Goal: Complete application form

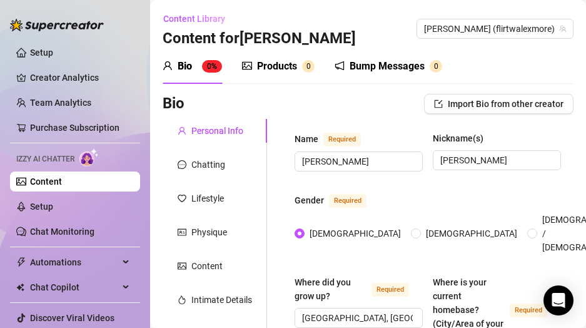
scroll to position [867, 120]
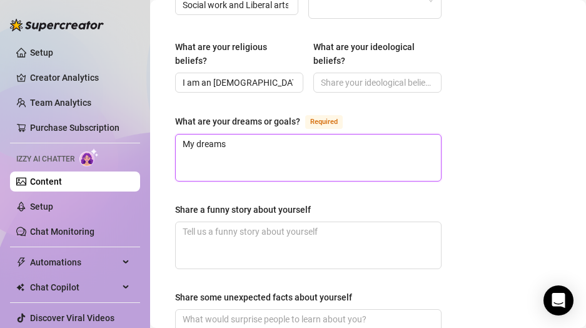
click at [257, 148] on textarea "My dreams" at bounding box center [308, 158] width 265 height 46
type textarea "My dreams"
type textarea "My dreams a"
type textarea "My dreams ar"
type textarea "My dreams are"
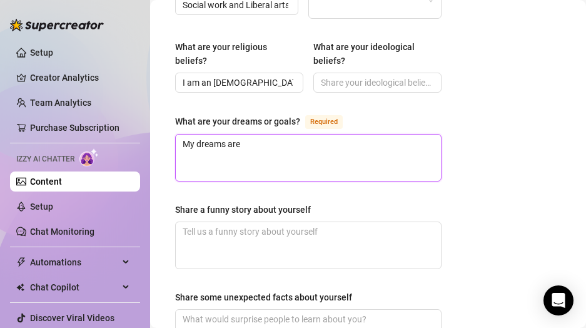
type textarea "My dreams are"
type textarea "My dreams are t"
type textarea "My dreams are to"
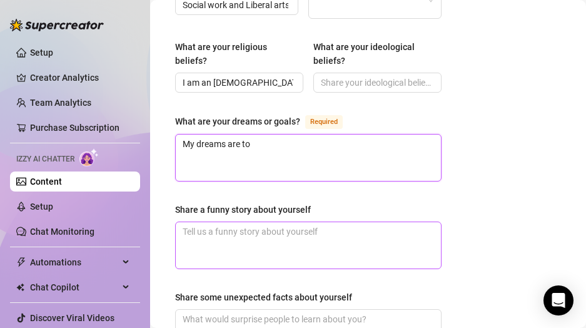
type textarea "My dreams are to"
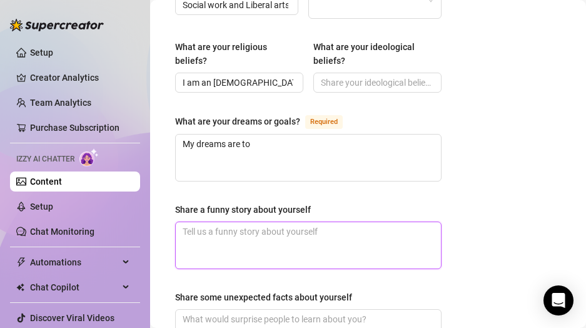
click at [312, 238] on textarea "Share a funny story about yourself" at bounding box center [308, 245] width 265 height 46
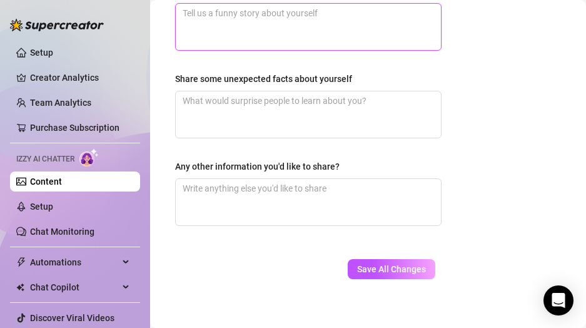
scroll to position [1100, 120]
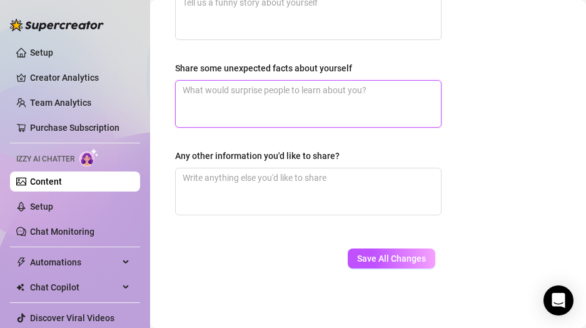
click at [262, 88] on textarea "Share some unexpected facts about yourself" at bounding box center [308, 104] width 265 height 46
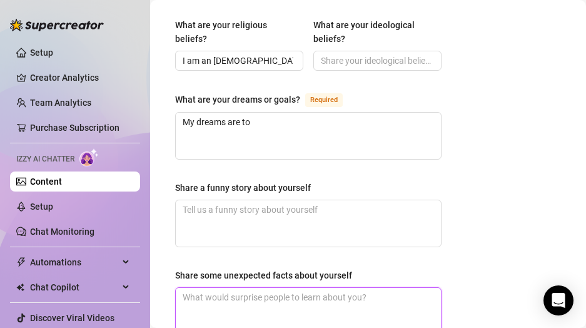
scroll to position [893, 120]
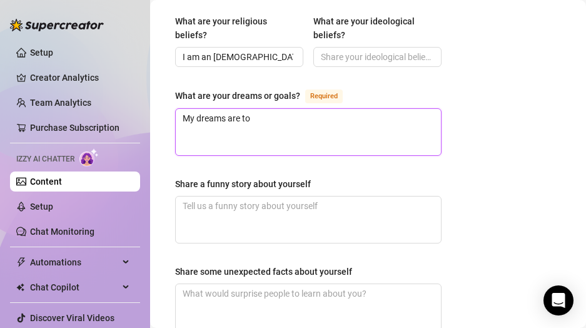
click at [272, 109] on textarea "My dreams are to" at bounding box center [308, 132] width 265 height 46
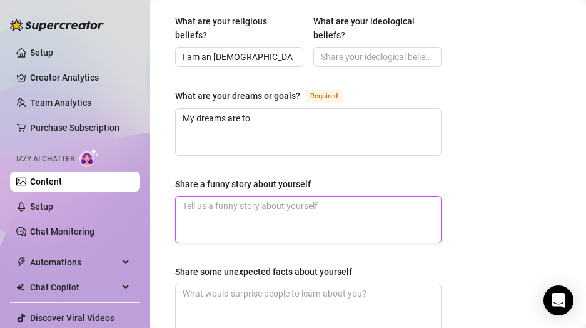
click at [273, 208] on textarea "Share a funny story about yourself" at bounding box center [308, 220] width 265 height 46
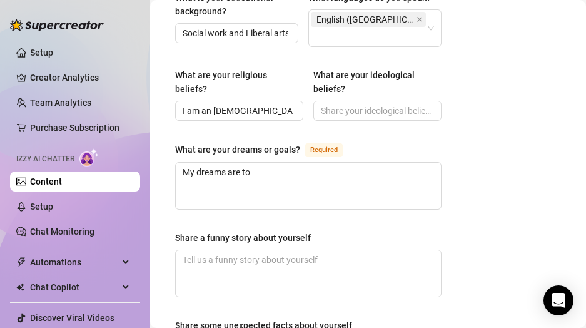
scroll to position [845, 120]
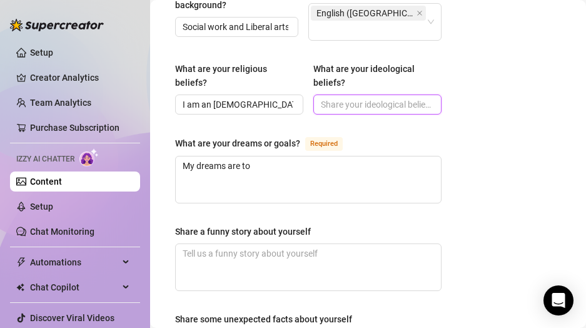
click at [362, 98] on input "What are your ideological beliefs?" at bounding box center [376, 105] width 111 height 14
type input "My ideological beliefs are that every person deserves respect, bodily autonomy,…"
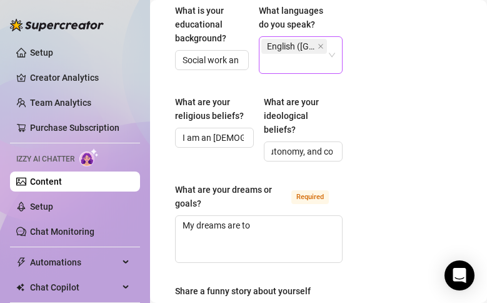
scroll to position [0, 0]
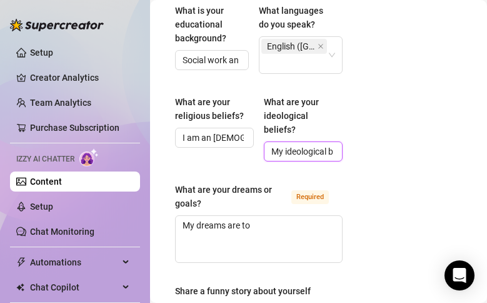
click at [305, 145] on input "My ideological beliefs are that every person deserves respect, bodily autonomy,…" at bounding box center [302, 152] width 61 height 14
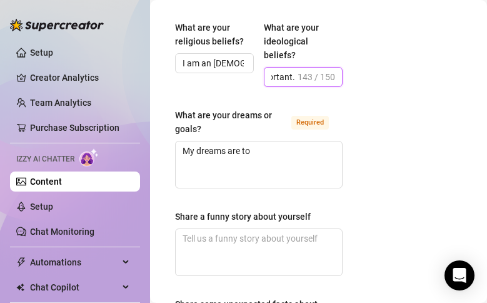
scroll to position [1104, 120]
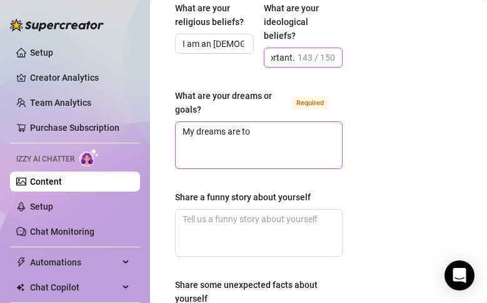
type input "My ideological beliefs are that every person deserves respect, bodily autonomy,…"
click at [264, 122] on textarea "My dreams are to" at bounding box center [259, 145] width 166 height 46
click at [272, 51] on input "My ideological beliefs are that every person deserves respect, bodily autonomy,…" at bounding box center [284, 58] width 24 height 14
click at [280, 122] on textarea "My dreams are to" at bounding box center [259, 145] width 166 height 46
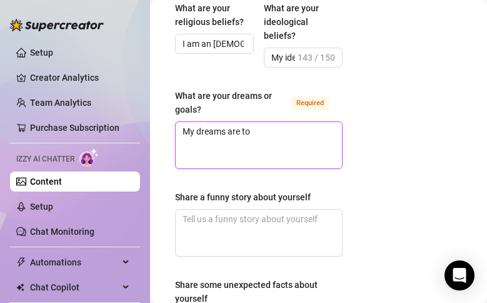
type textarea "My dreams are to h"
type textarea "My dreams are to he"
type textarea "My dreams are to hel"
type textarea "My dreams are to help"
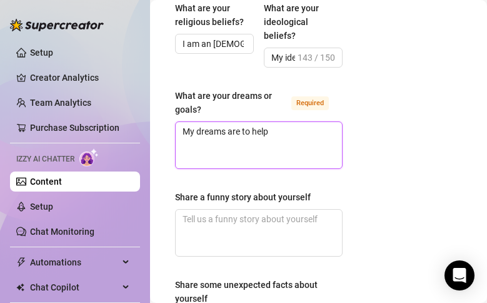
type textarea "My dreams are to help o"
type textarea "My dreams are to help ot"
type textarea "My dreams are to help oth"
type textarea "My dreams are to help [PERSON_NAME]"
type textarea "My dreams are to help other"
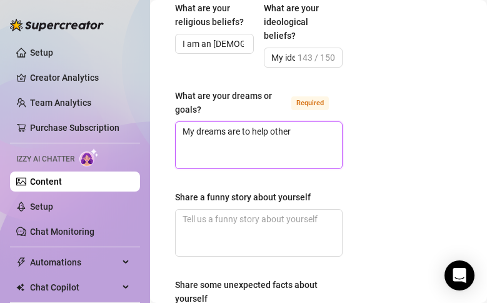
type textarea "My dreams are to help others"
type textarea "My dreams are to help others e"
type textarea "My dreams are to help others en"
type textarea "My dreams are to help others [PERSON_NAME]"
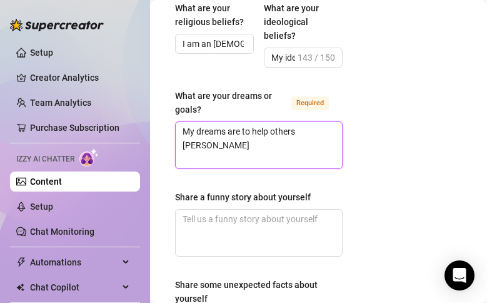
type textarea "My dreams are to help others en"
type textarea "My dreams are to help others e"
type textarea "My dreams are to help others"
type textarea "My dreams are to help other"
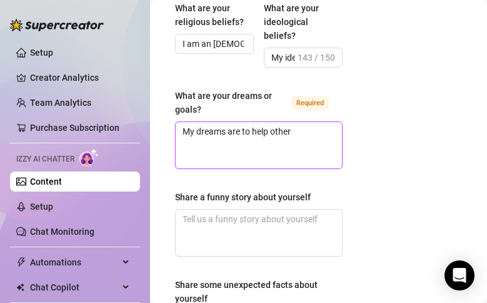
type textarea "My dreams are to help [PERSON_NAME]"
type textarea "My dreams are to help oth"
type textarea "My dreams are to help ot"
type textarea "My dreams are to help o"
type textarea "My dreams are to help"
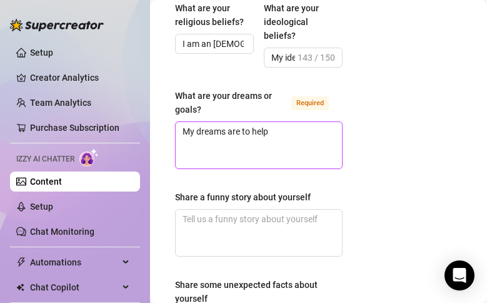
type textarea "My dreams are to help"
type textarea "My dreams are to hel"
type textarea "My dreams are to he"
type textarea "My dreams are to h"
type textarea "My dreams are to"
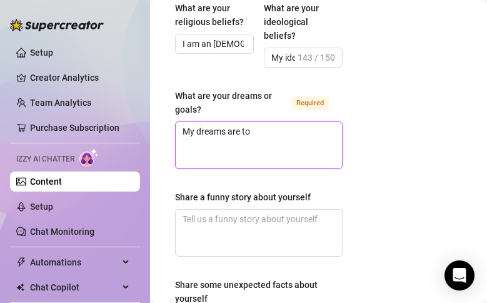
type textarea "My dreams are to"
type textarea "My dreams are t"
type textarea "My dreams are"
type textarea "My dreams ar"
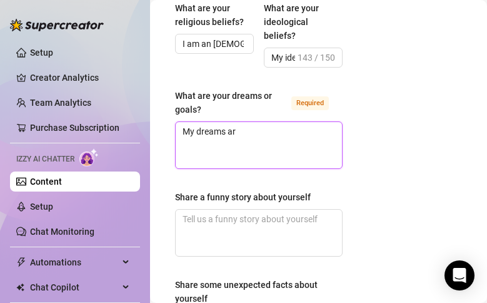
type textarea "My dreams a"
type textarea "My dreams"
type textarea "My dream"
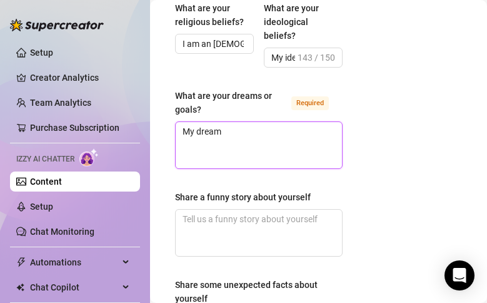
type textarea "My dream i"
type textarea "My dream is"
type textarea "My dream is t"
type textarea "My dream is to"
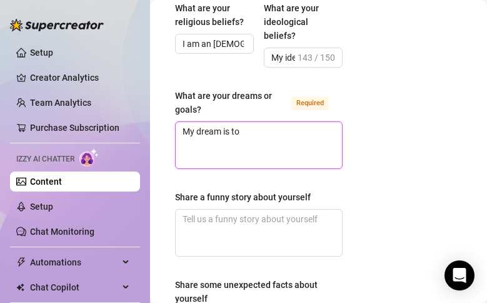
type textarea "My dream is to"
type textarea "My dream is to c"
type textarea "My dream is to cr"
type textarea "My dream is to cre"
type textarea "My dream is to crea"
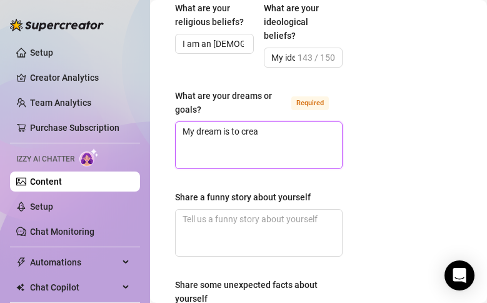
type textarea "My dream is to creat"
type textarea "My dream is to create"
type textarea "My dream is to create a"
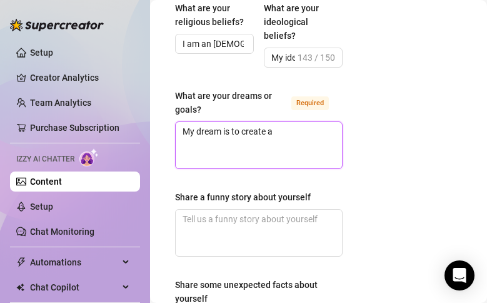
type textarea "My dream is to create a c"
type textarea "My dream is to create a co"
type textarea "My dream is to create a com"
type textarea "My dream is to create a comm"
type textarea "My dream is to create a commu"
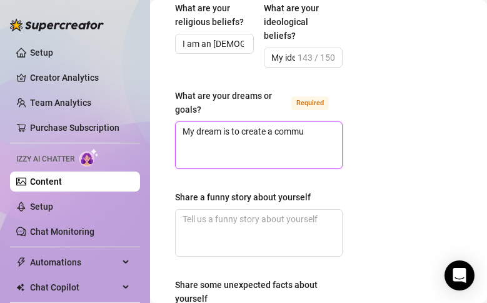
type textarea "My dream is to create a commun"
type textarea "My dream is to create a communi"
type textarea "My dream is to create a communit"
type textarea "My dream is to create a community"
type textarea "My dream is to create a communit"
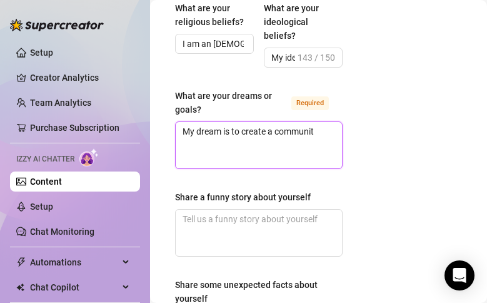
type textarea "My dream is to create a communi"
type textarea "My dream is to create a commun"
type textarea "My dream is to create a commu"
type textarea "My dream is to create a comm"
type textarea "My dream is to create a com"
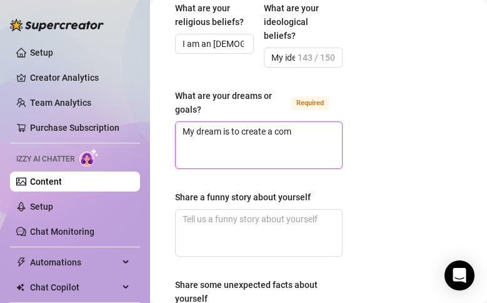
type textarea "My dream is to create a co"
type textarea "My dream is to create a c"
type textarea "My dream is to create a"
type textarea "My dream is to create"
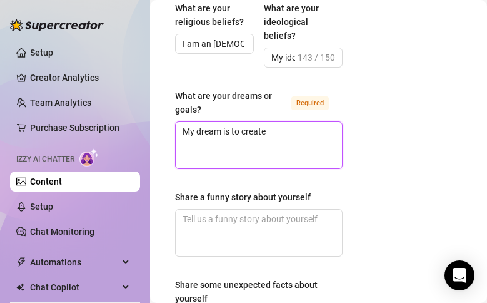
type textarea "My dream is to create"
type textarea "My dream is to creat"
type textarea "My dream is to crea"
type textarea "My dream is to cre"
type textarea "My dream is to cr"
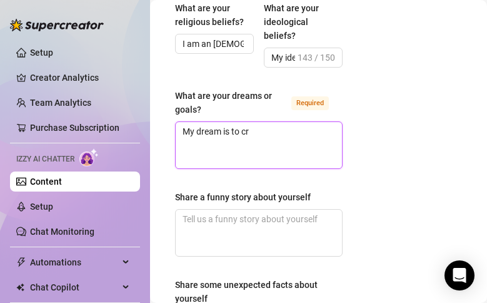
type textarea "My dream is to c"
type textarea "My dream is to"
type textarea "My dream is to m"
type textarea "My dream is to ma"
type textarea "My dream is to mai"
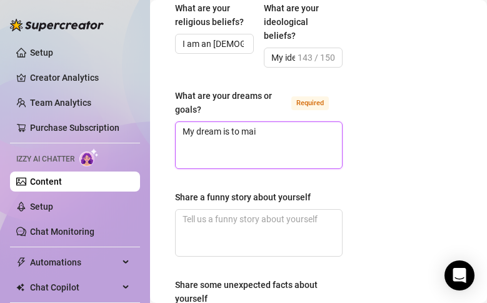
type textarea "My dream is to main"
type textarea "My dream is to maint"
type textarea "My dream is to mainta"
type textarea "My dream is to maintai"
type textarea "My dream is to maintain"
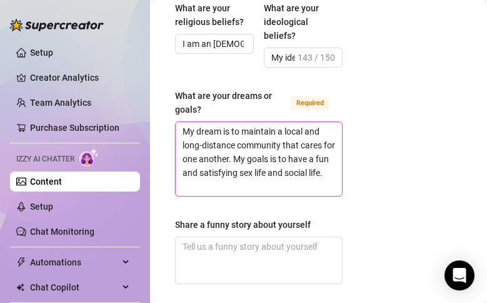
click at [287, 135] on textarea "My dream is to maintain a local and long-distance community that cares for one …" at bounding box center [259, 159] width 166 height 74
click at [259, 164] on textarea "My dream is to maintain a local and long-distance community that cares for one …" at bounding box center [259, 159] width 166 height 74
click at [301, 165] on textarea "My dream is to maintain a local and long-distance community that cares for one …" at bounding box center [259, 159] width 166 height 74
click at [292, 168] on textarea "My dream is to maintain a local and long-distance community that cares for one …" at bounding box center [259, 159] width 166 height 74
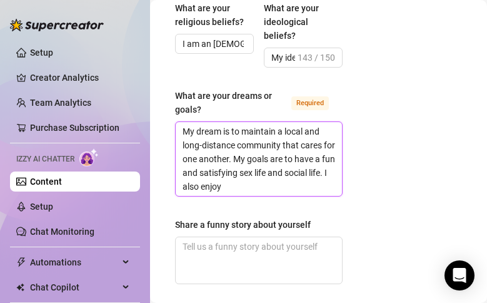
drag, startPoint x: 292, startPoint y: 168, endPoint x: 242, endPoint y: 165, distance: 50.2
click at [242, 165] on textarea "My dream is to maintain a local and long-distance community that cares for one …" at bounding box center [259, 159] width 166 height 74
click at [310, 164] on textarea "My dream is to maintain a local and long-distance community that cares for one …" at bounding box center [259, 159] width 166 height 74
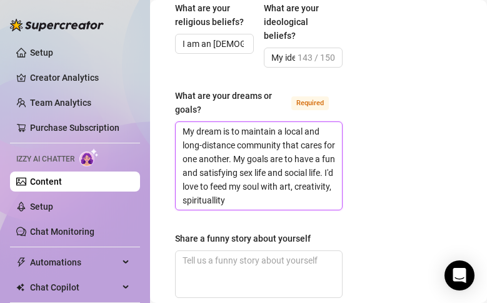
click at [275, 175] on textarea "My dream is to maintain a local and long-distance community that cares for one …" at bounding box center [259, 166] width 166 height 88
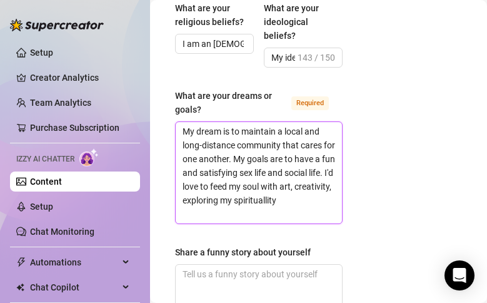
click at [208, 191] on textarea "My dream is to maintain a local and long-distance community that cares for one …" at bounding box center [259, 172] width 166 height 101
click at [278, 180] on textarea "My dream is to maintain a local and long-distance community that cares for one …" at bounding box center [259, 172] width 166 height 101
click at [275, 178] on textarea "My dream is to maintain a local and long-distance community that cares for one …" at bounding box center [259, 172] width 166 height 101
click at [283, 195] on textarea "My dream is to maintain a local and long-distance community that cares for one …" at bounding box center [259, 172] width 166 height 101
click at [292, 195] on textarea "My dream is to maintain a local and long-distance community that cares for one …" at bounding box center [259, 172] width 166 height 101
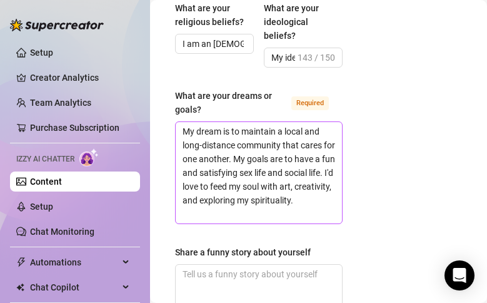
scroll to position [1088, 120]
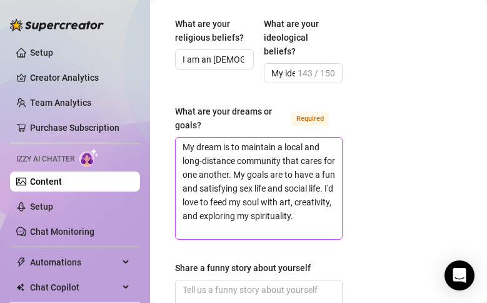
click at [238, 138] on textarea "My dream is to maintain a local and long-distance community that cares for one …" at bounding box center [259, 188] width 166 height 101
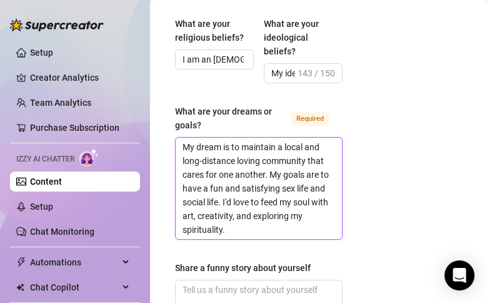
click at [306, 208] on textarea "My dream is to maintain a local and long-distance loving community that cares f…" at bounding box center [259, 188] width 166 height 101
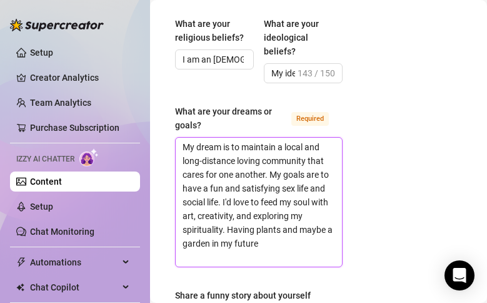
scroll to position [0, 0]
click at [319, 235] on textarea "My dream is to maintain a local and long-distance loving community that cares f…" at bounding box center [259, 202] width 166 height 129
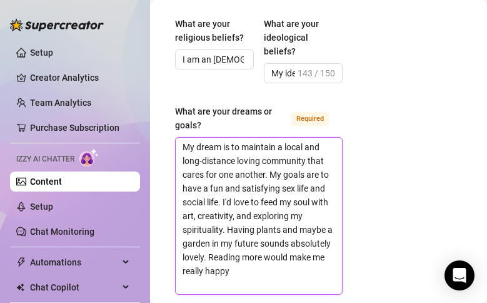
click at [240, 250] on textarea "My dream is to maintain a local and long-distance loving community that cares f…" at bounding box center [259, 216] width 166 height 156
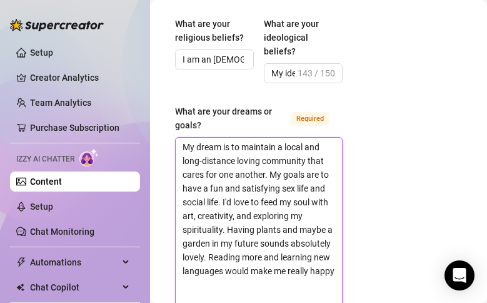
click at [223, 281] on textarea "My dream is to maintain a local and long-distance loving community that cares f…" at bounding box center [259, 223] width 166 height 170
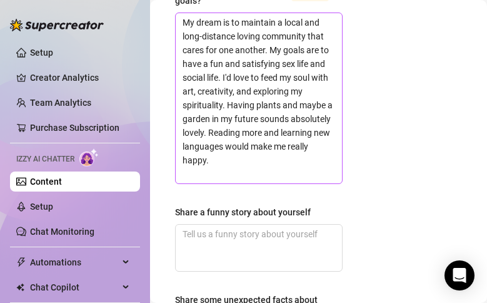
scroll to position [1222, 120]
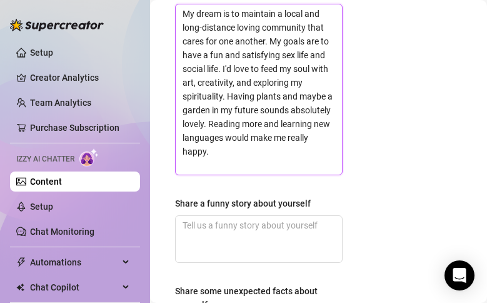
click at [219, 147] on textarea "My dream is to maintain a local and long-distance loving community that cares f…" at bounding box center [259, 89] width 166 height 170
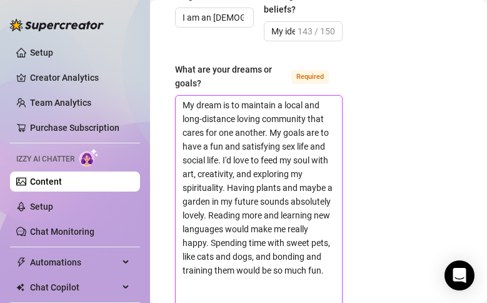
scroll to position [1128, 120]
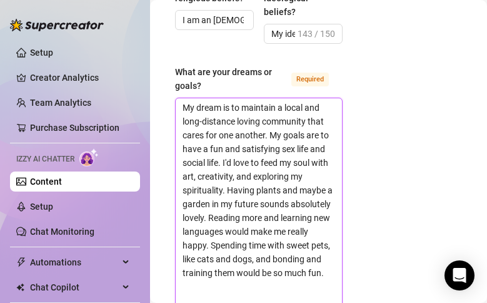
click at [290, 279] on textarea "My dream is to maintain a local and long-distance loving community that cares f…" at bounding box center [259, 204] width 166 height 212
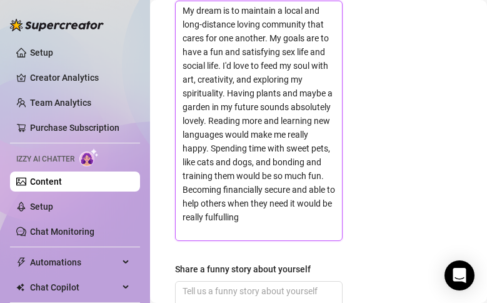
scroll to position [1225, 120]
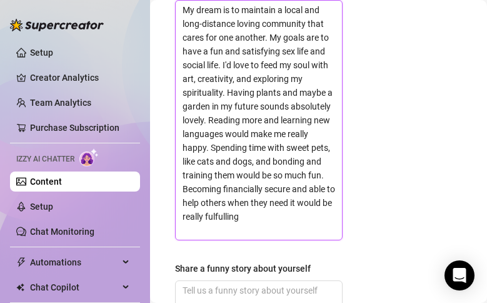
drag, startPoint x: 184, startPoint y: 58, endPoint x: 344, endPoint y: 225, distance: 231.5
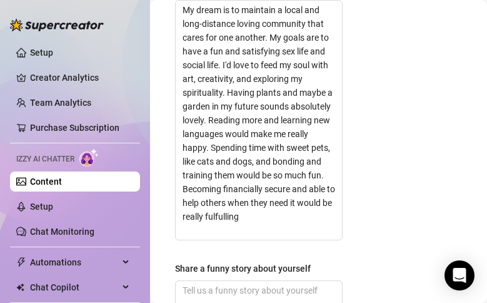
click at [420, 182] on div "Content Library Content for [PERSON_NAME] [PERSON_NAME] (flirtwalexmore) Bio 0%…" at bounding box center [318, 151] width 337 height 303
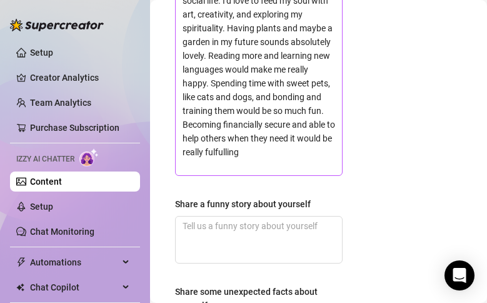
scroll to position [1302, 120]
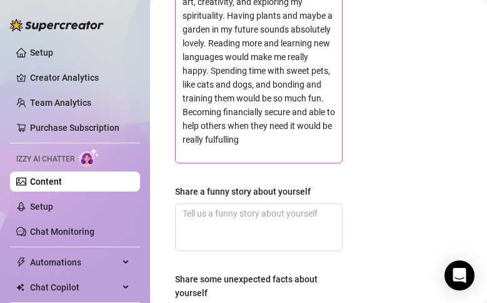
click at [327, 132] on textarea "My dream is to maintain a local and long-distance loving community that cares f…" at bounding box center [259, 43] width 166 height 239
click at [329, 135] on textarea "My dream is to maintain a local and long-distance loving community that cares f…" at bounding box center [259, 43] width 166 height 239
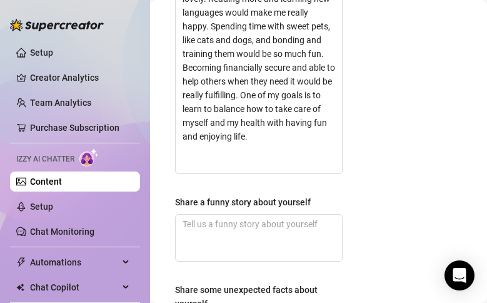
scroll to position [1340, 120]
